Goal: Transaction & Acquisition: Purchase product/service

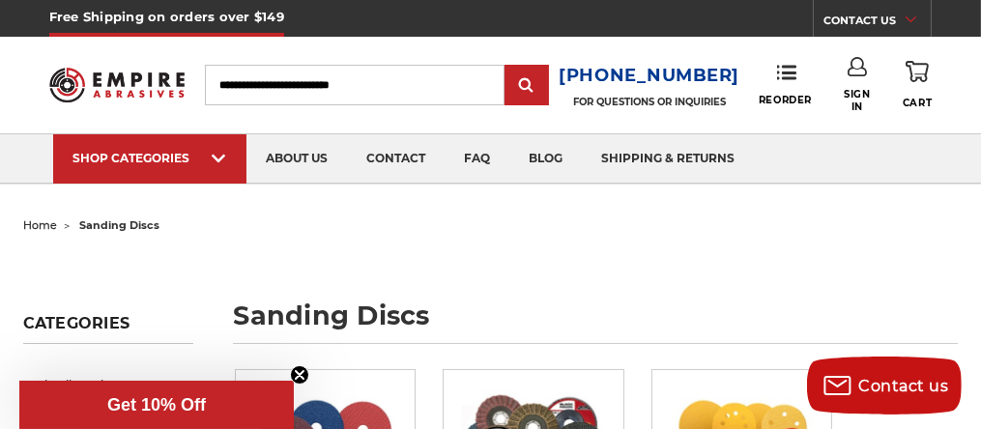
click at [232, 81] on input "Search" at bounding box center [355, 85] width 300 height 41
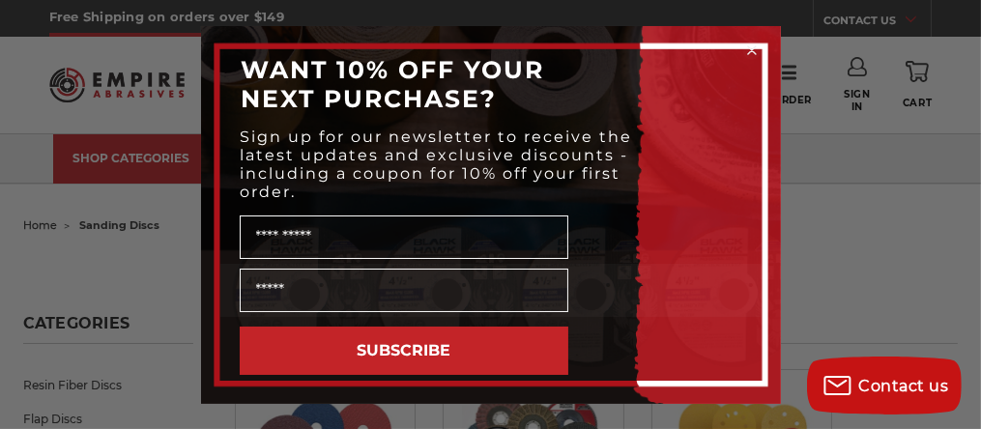
click at [745, 48] on circle "Close dialog" at bounding box center [751, 50] width 18 height 18
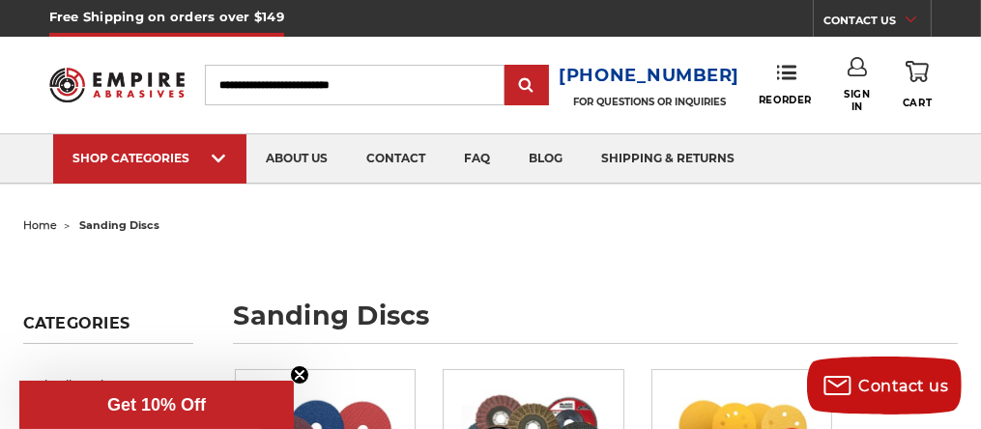
click at [279, 80] on input "Search" at bounding box center [355, 85] width 300 height 41
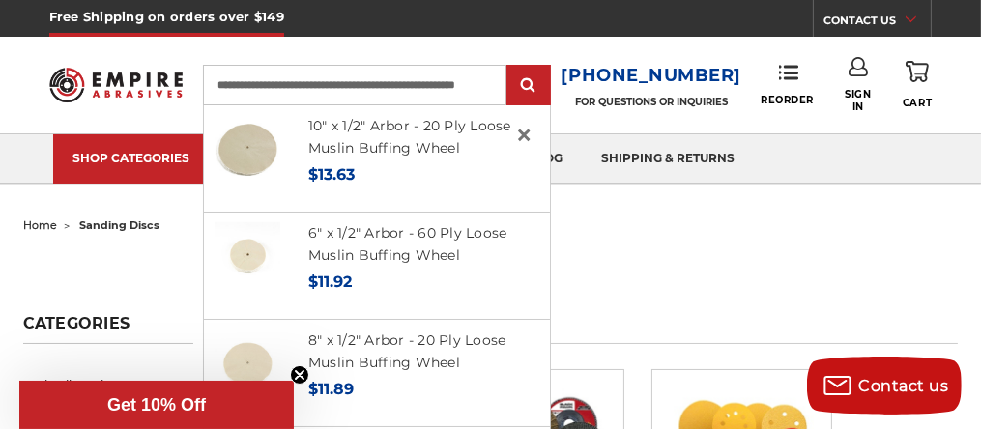
scroll to position [0, 52]
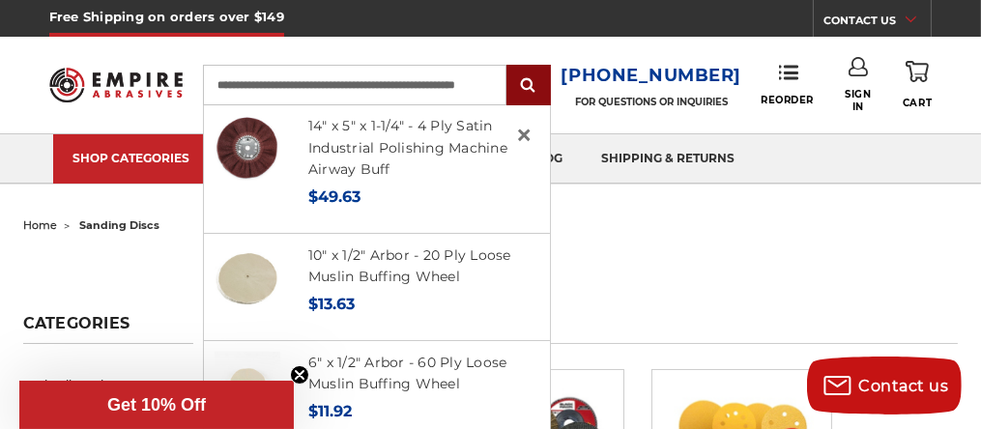
type input "**********"
click at [542, 85] on input "submit" at bounding box center [528, 86] width 39 height 39
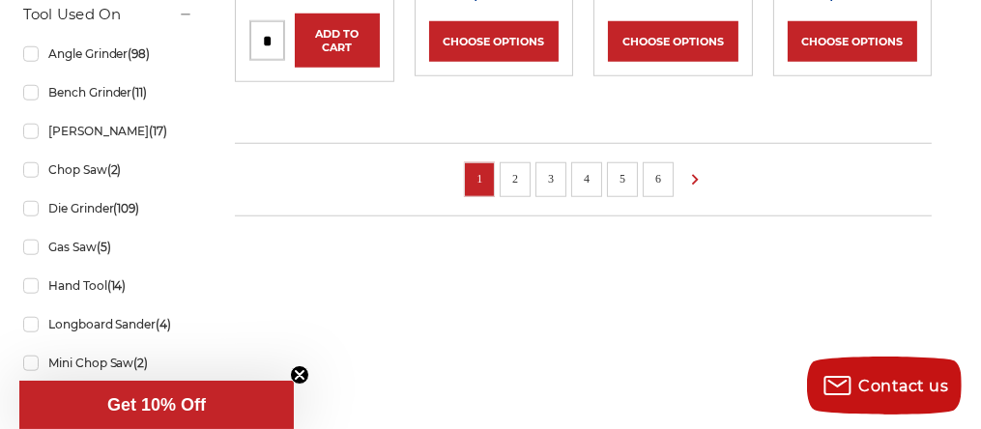
scroll to position [1836, 0]
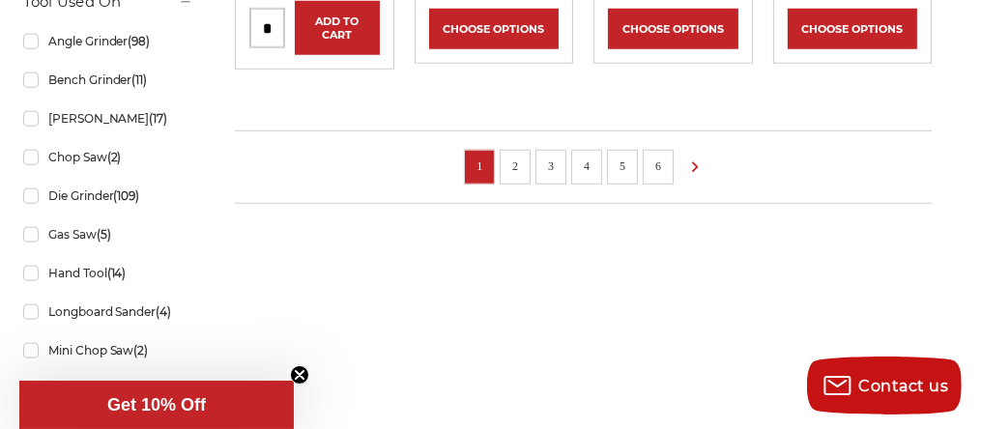
click at [512, 164] on link "2" at bounding box center [514, 166] width 19 height 21
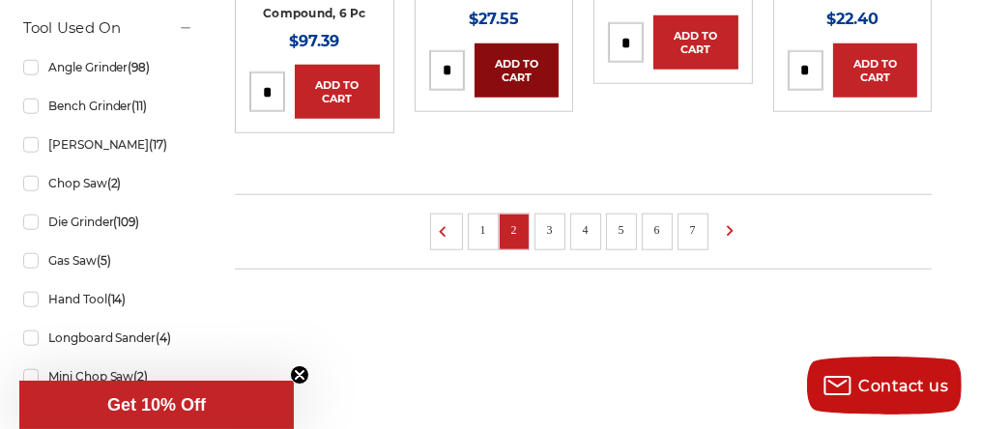
scroll to position [1836, 0]
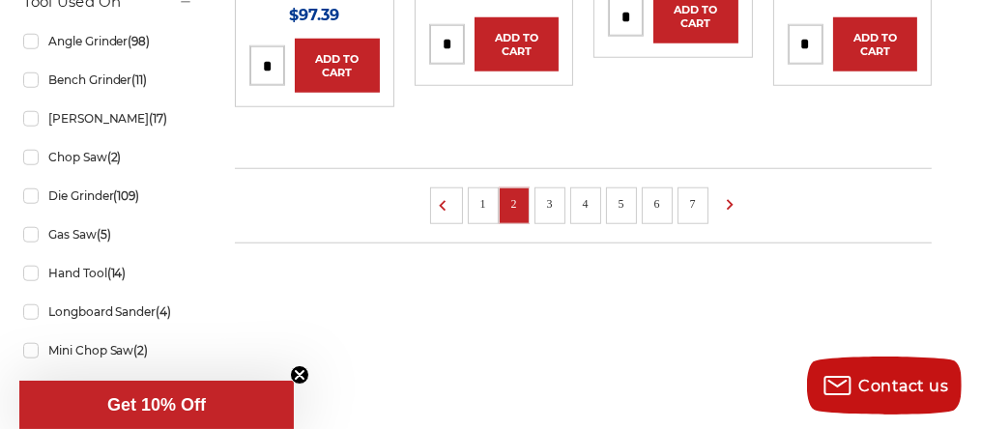
click at [547, 215] on link "3" at bounding box center [549, 203] width 19 height 21
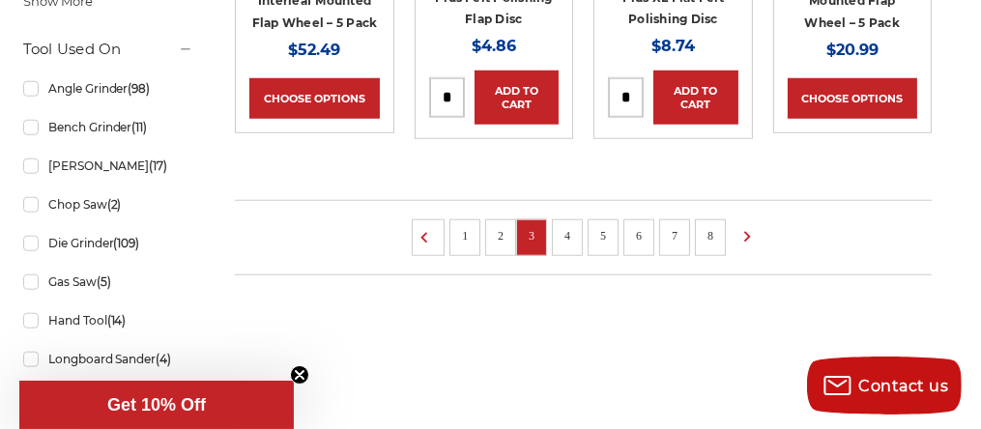
scroll to position [1933, 0]
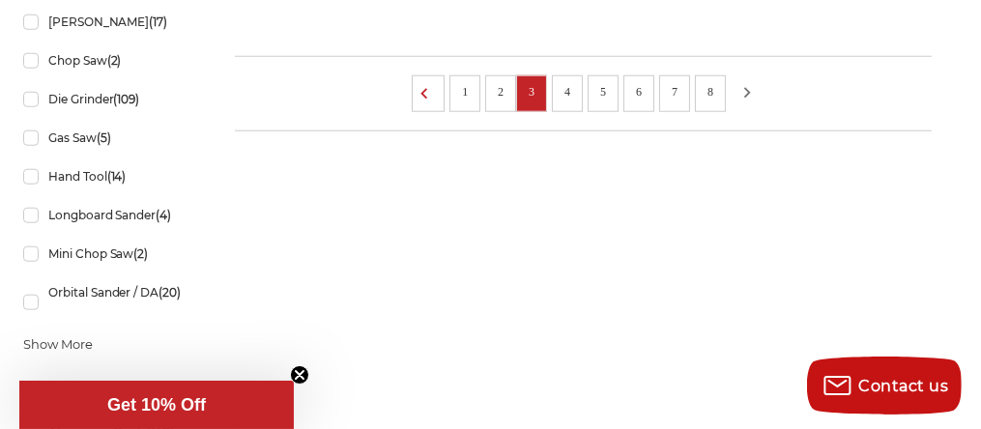
click at [742, 88] on icon at bounding box center [746, 92] width 23 height 21
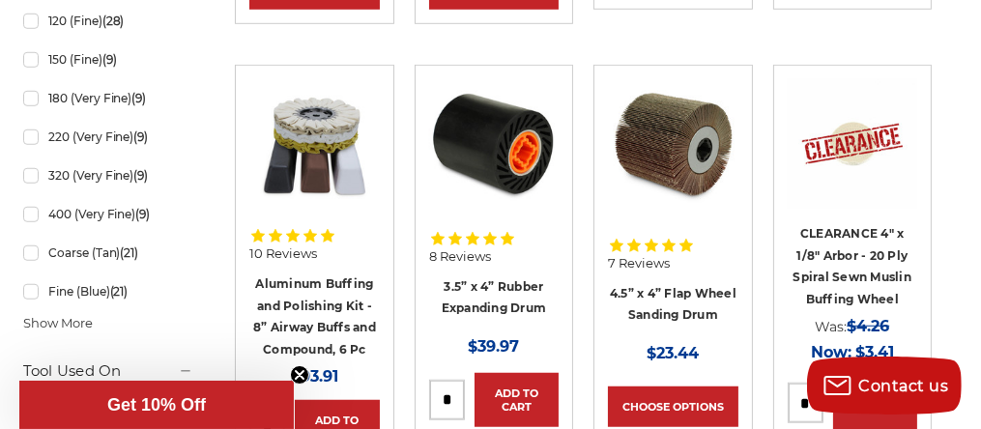
scroll to position [1643, 0]
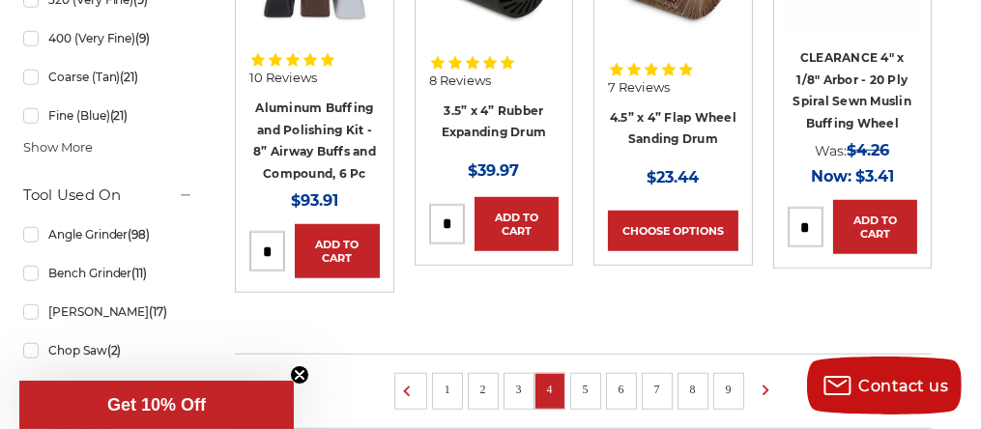
click at [578, 373] on li "5" at bounding box center [585, 391] width 31 height 37
click at [590, 396] on li "5" at bounding box center [585, 391] width 31 height 37
click at [763, 389] on icon at bounding box center [765, 390] width 23 height 21
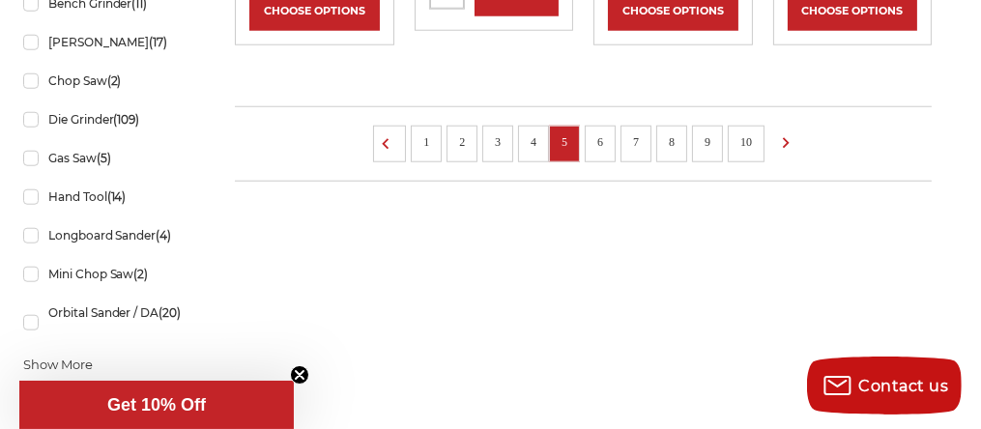
scroll to position [1933, 0]
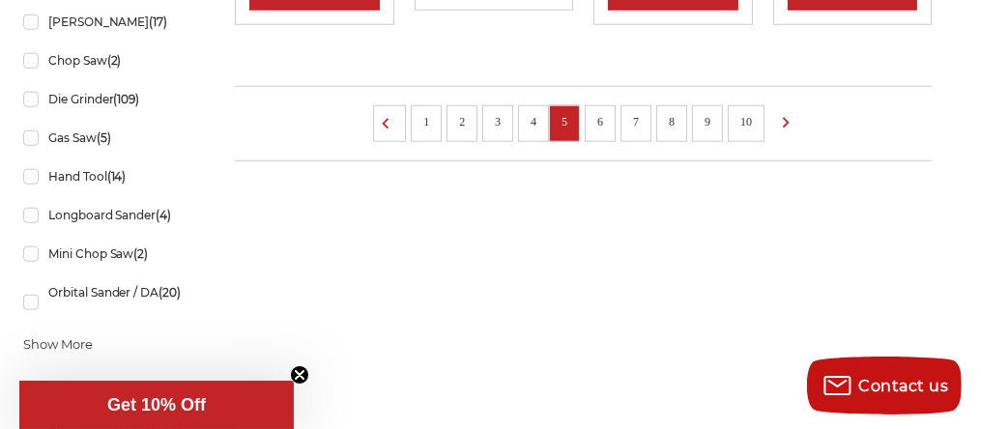
click at [593, 118] on link "6" at bounding box center [599, 121] width 19 height 21
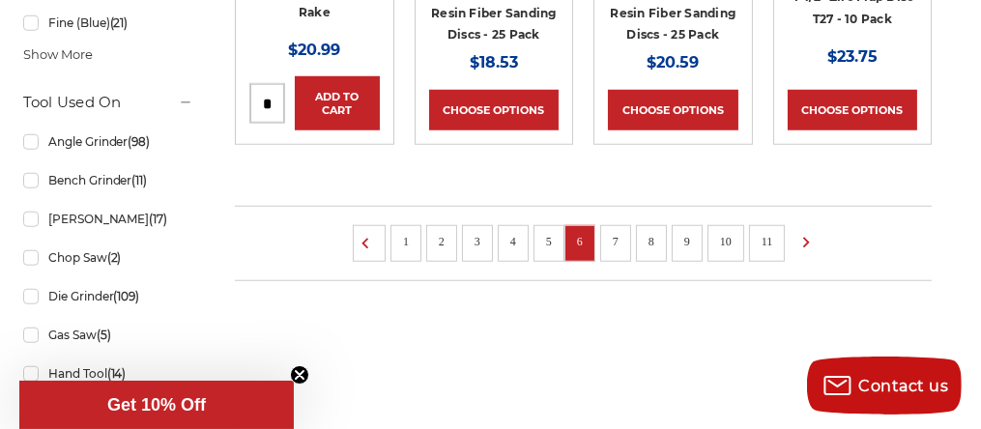
scroll to position [1740, 0]
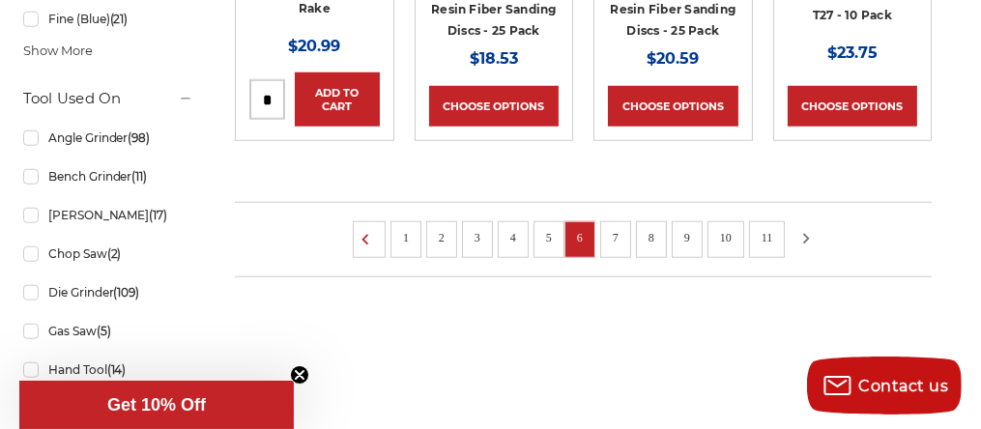
click at [798, 234] on icon at bounding box center [805, 238] width 23 height 21
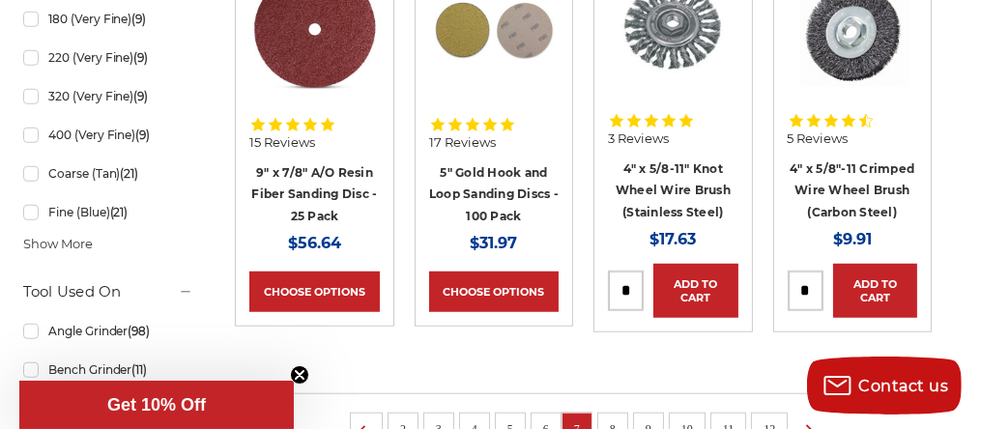
scroll to position [1740, 0]
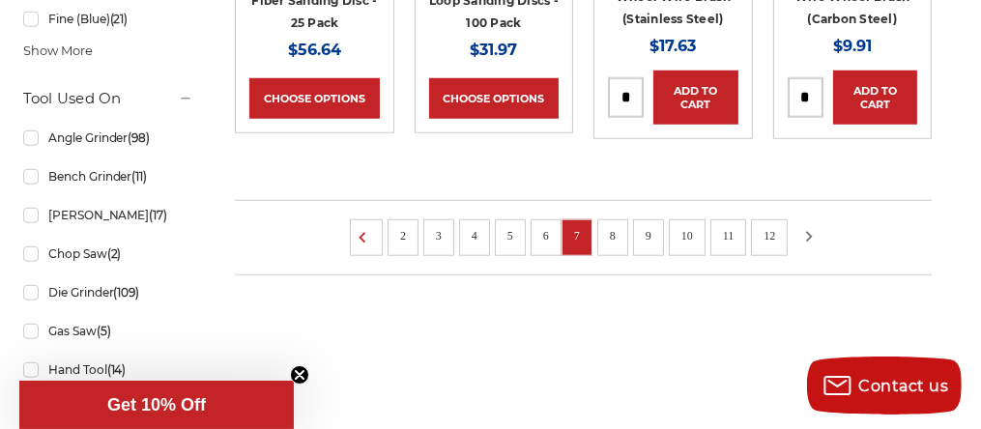
click at [818, 238] on icon at bounding box center [808, 236] width 23 height 21
